Goal: Task Accomplishment & Management: Use online tool/utility

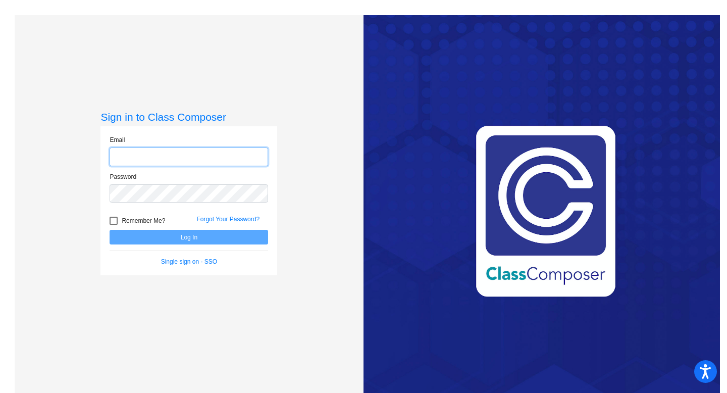
click at [145, 156] on input "email" at bounding box center [189, 156] width 158 height 19
type input "[EMAIL_ADDRESS][DOMAIN_NAME]"
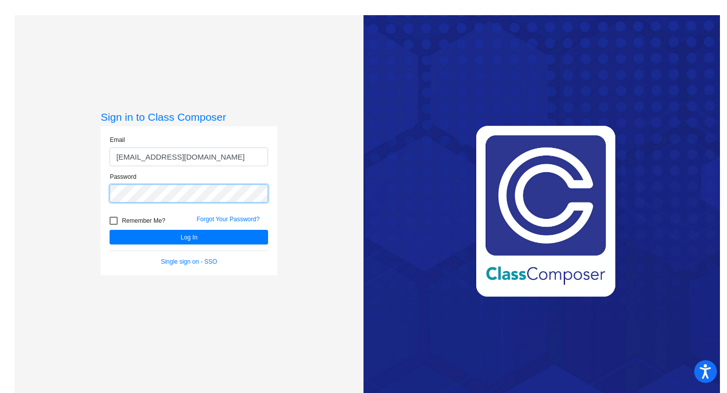
click at [110, 230] on button "Log In" at bounding box center [189, 237] width 158 height 15
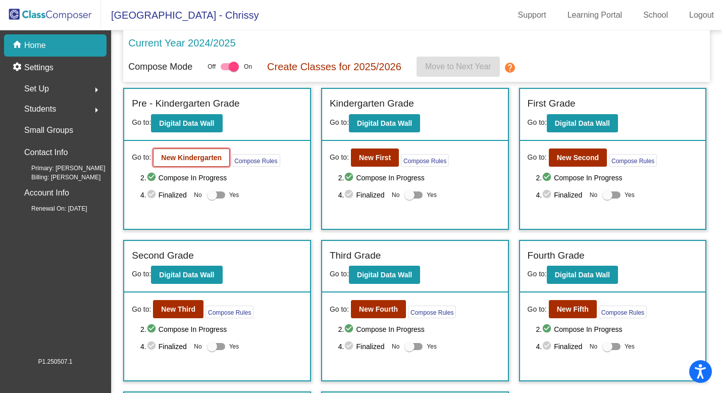
click at [223, 158] on button "New Kindergarten" at bounding box center [191, 157] width 77 height 18
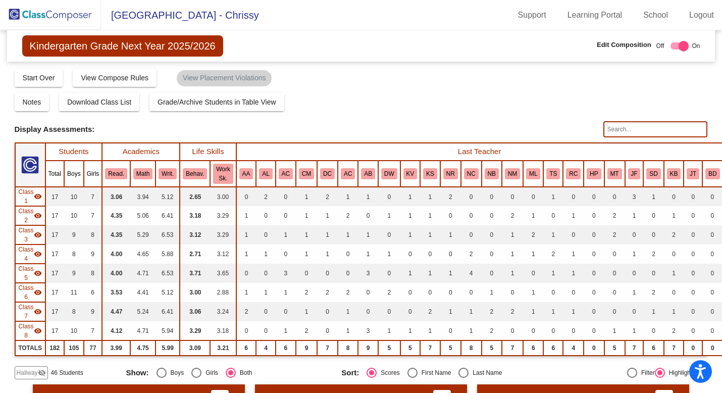
click at [71, 12] on img at bounding box center [50, 15] width 101 height 30
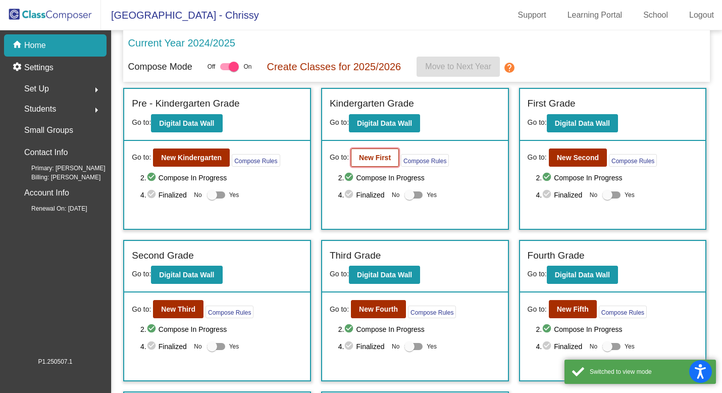
click at [364, 159] on b "New First" at bounding box center [375, 157] width 32 height 8
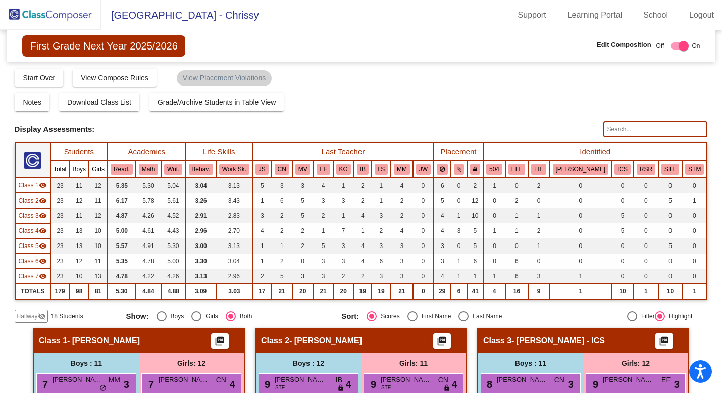
click at [55, 17] on img at bounding box center [50, 15] width 101 height 30
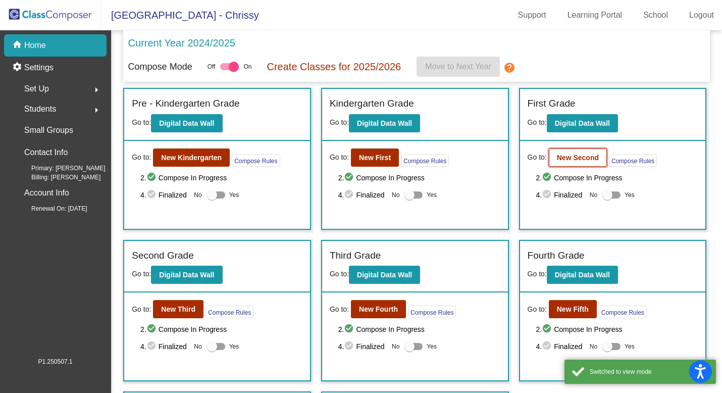
click at [576, 160] on b "New Second" at bounding box center [578, 157] width 42 height 8
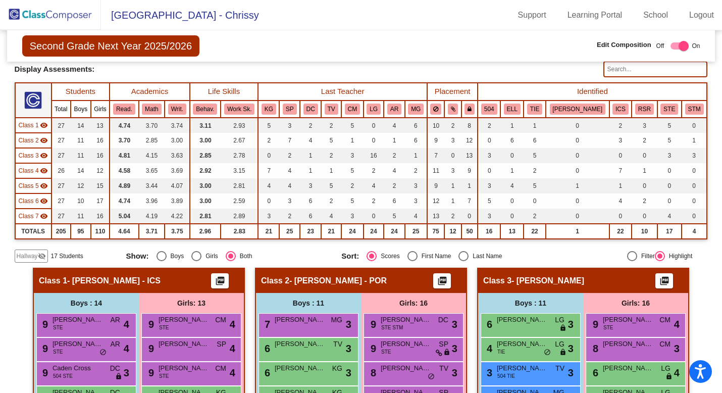
scroll to position [60, 0]
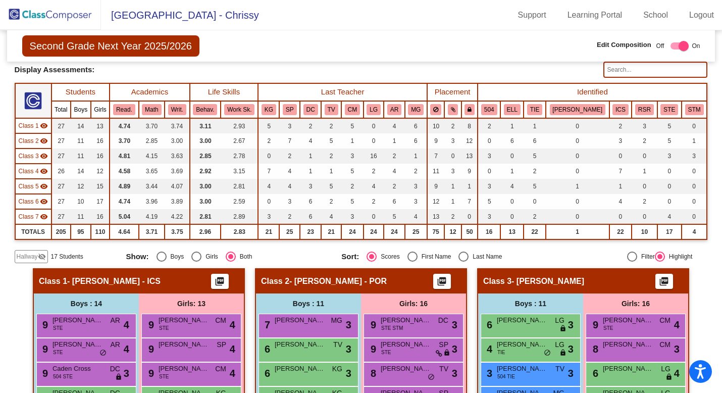
click at [40, 13] on img at bounding box center [50, 15] width 101 height 30
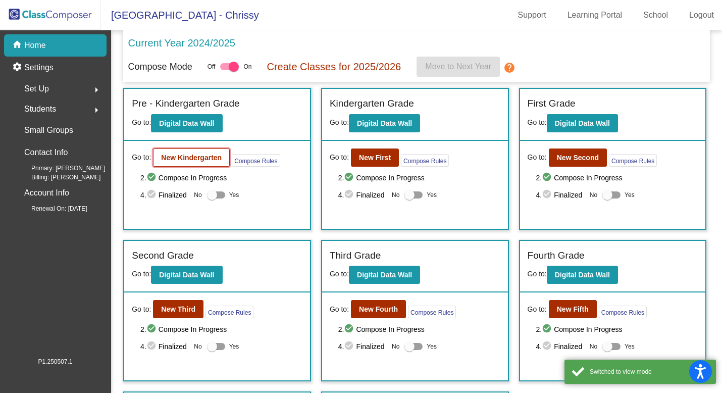
click at [196, 161] on b "New Kindergarten" at bounding box center [191, 157] width 61 height 8
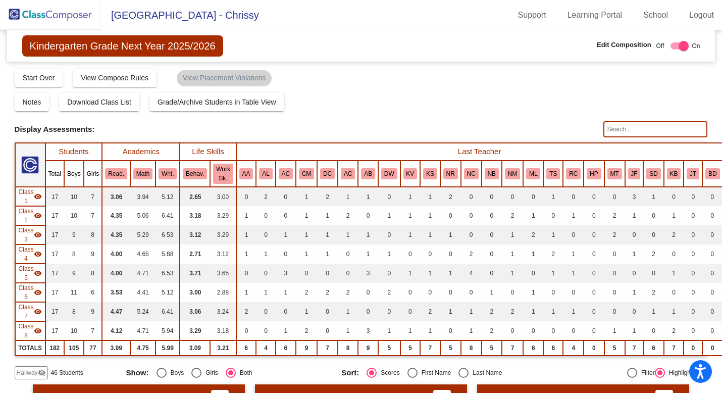
click at [76, 12] on img at bounding box center [50, 15] width 101 height 30
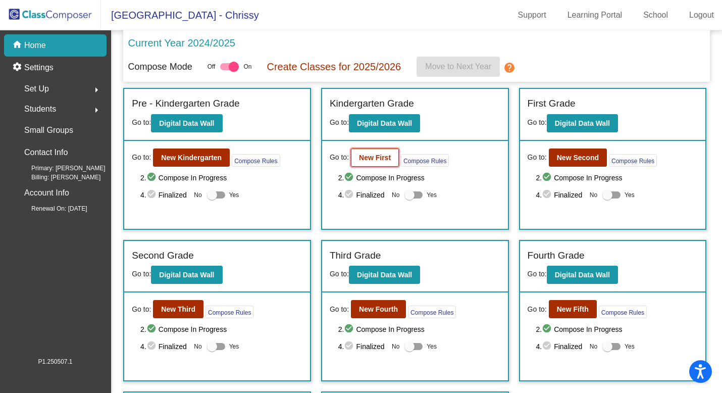
click at [375, 158] on b "New First" at bounding box center [375, 157] width 32 height 8
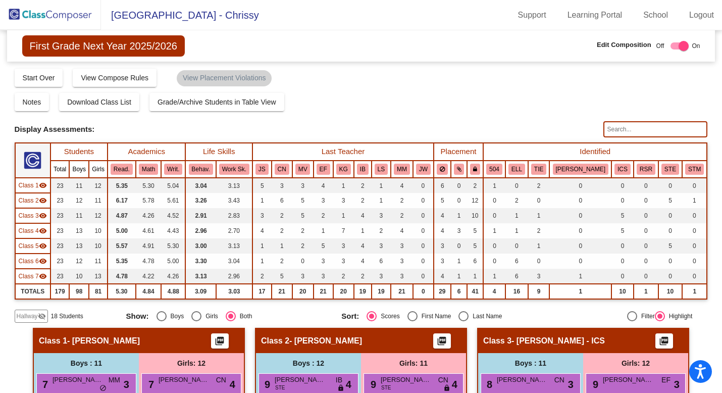
click at [63, 15] on img at bounding box center [50, 15] width 101 height 30
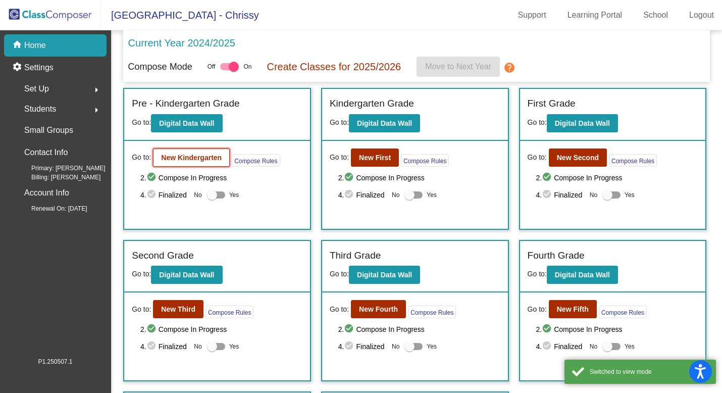
click at [194, 160] on b "New Kindergarten" at bounding box center [191, 157] width 61 height 8
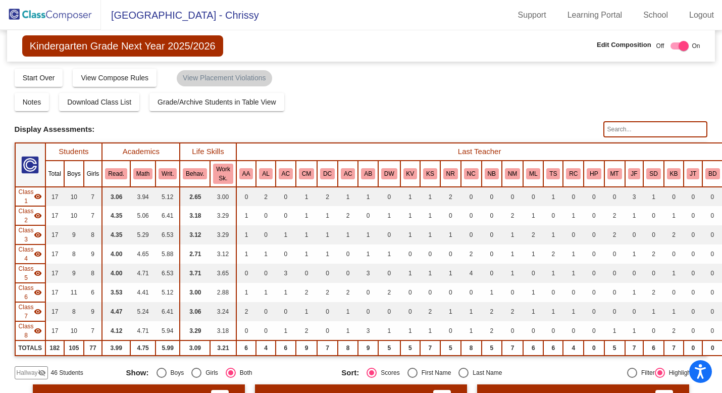
click at [37, 20] on img at bounding box center [50, 15] width 101 height 30
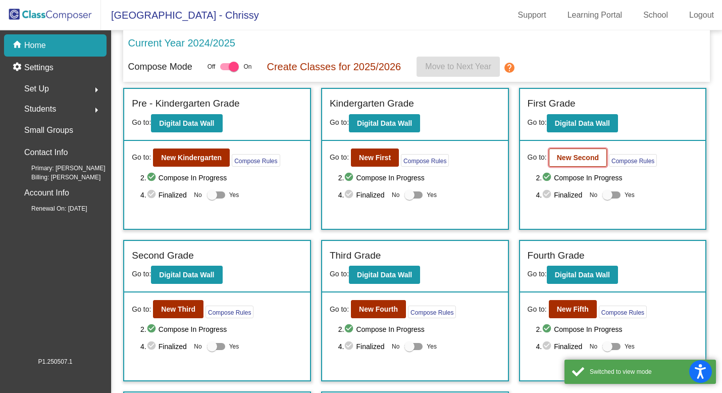
click at [585, 156] on b "New Second" at bounding box center [578, 157] width 42 height 8
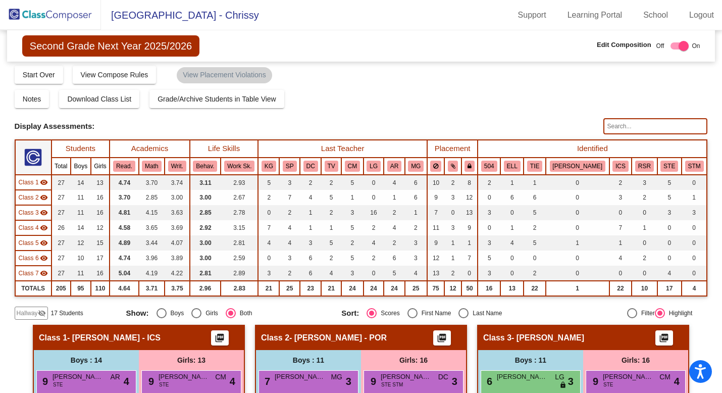
scroll to position [8, 0]
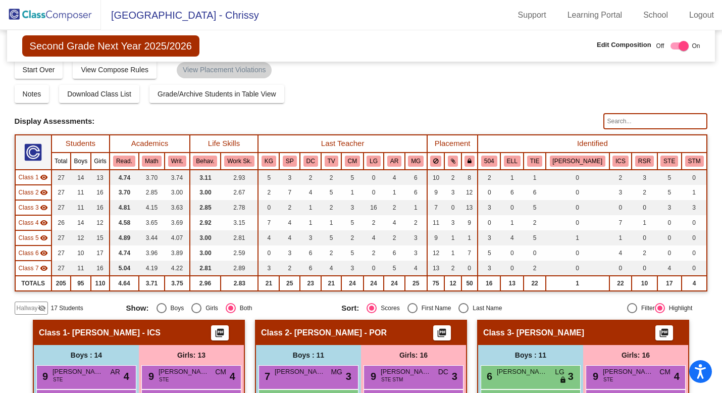
click at [32, 16] on img at bounding box center [50, 15] width 101 height 30
